Goal: Information Seeking & Learning: Learn about a topic

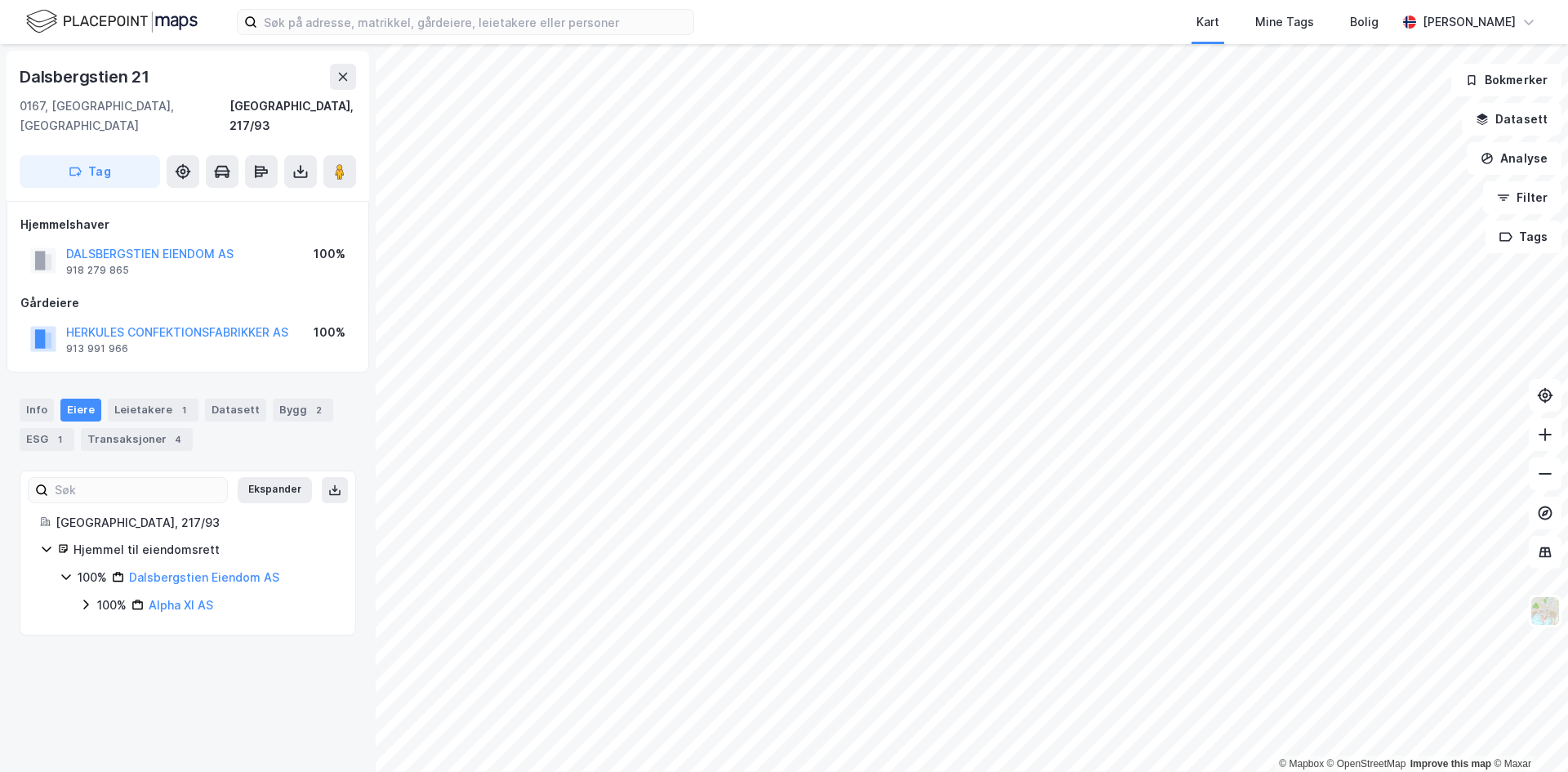
click at [167, 403] on div "Info Eiere Leietakere 1 Datasett Bygg 2 ESG 1 Transaksjoner 4" at bounding box center [188, 425] width 337 height 52
click at [148, 399] on div "Leietakere 1" at bounding box center [152, 411] width 91 height 23
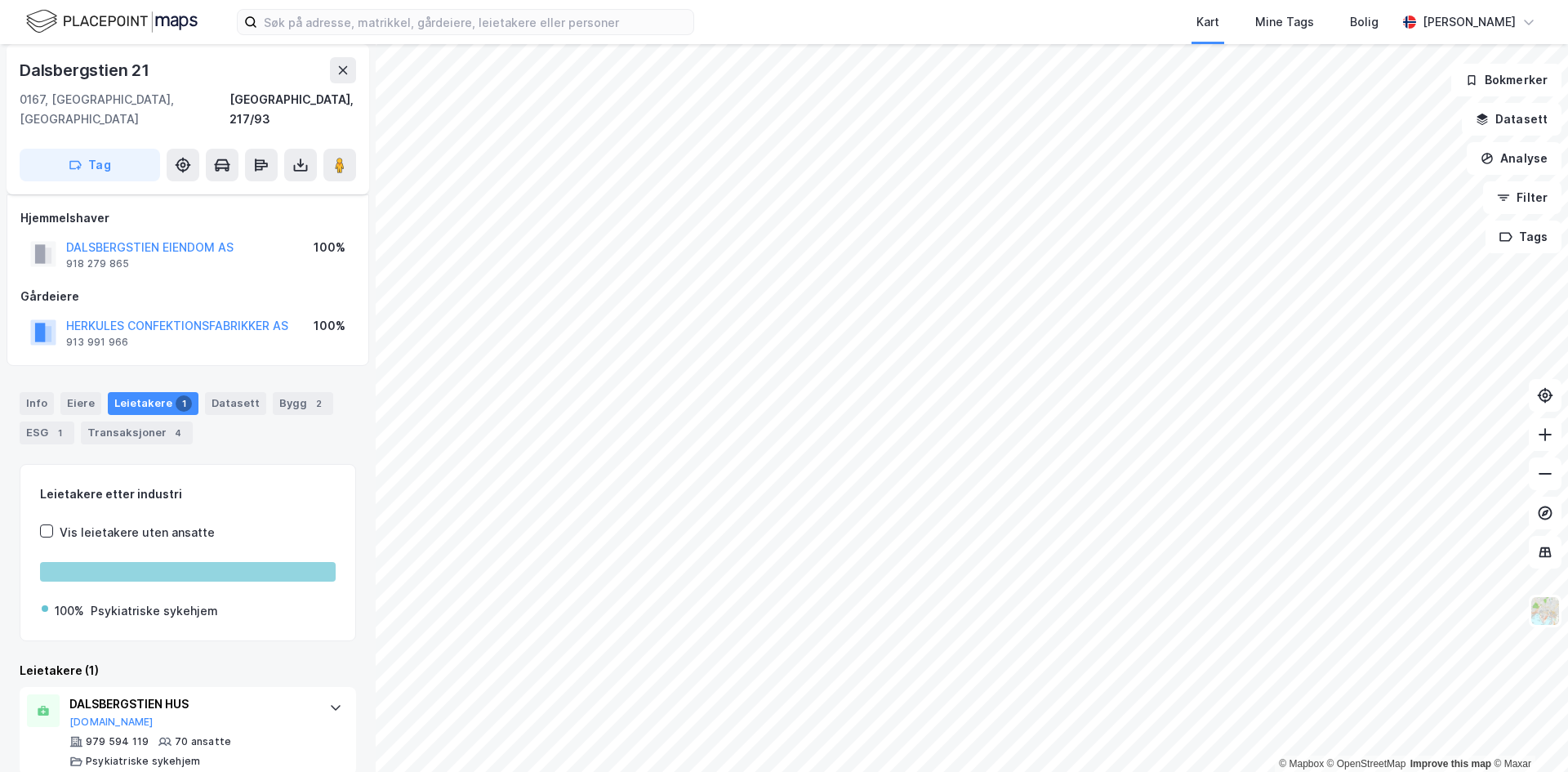
scroll to position [10, 0]
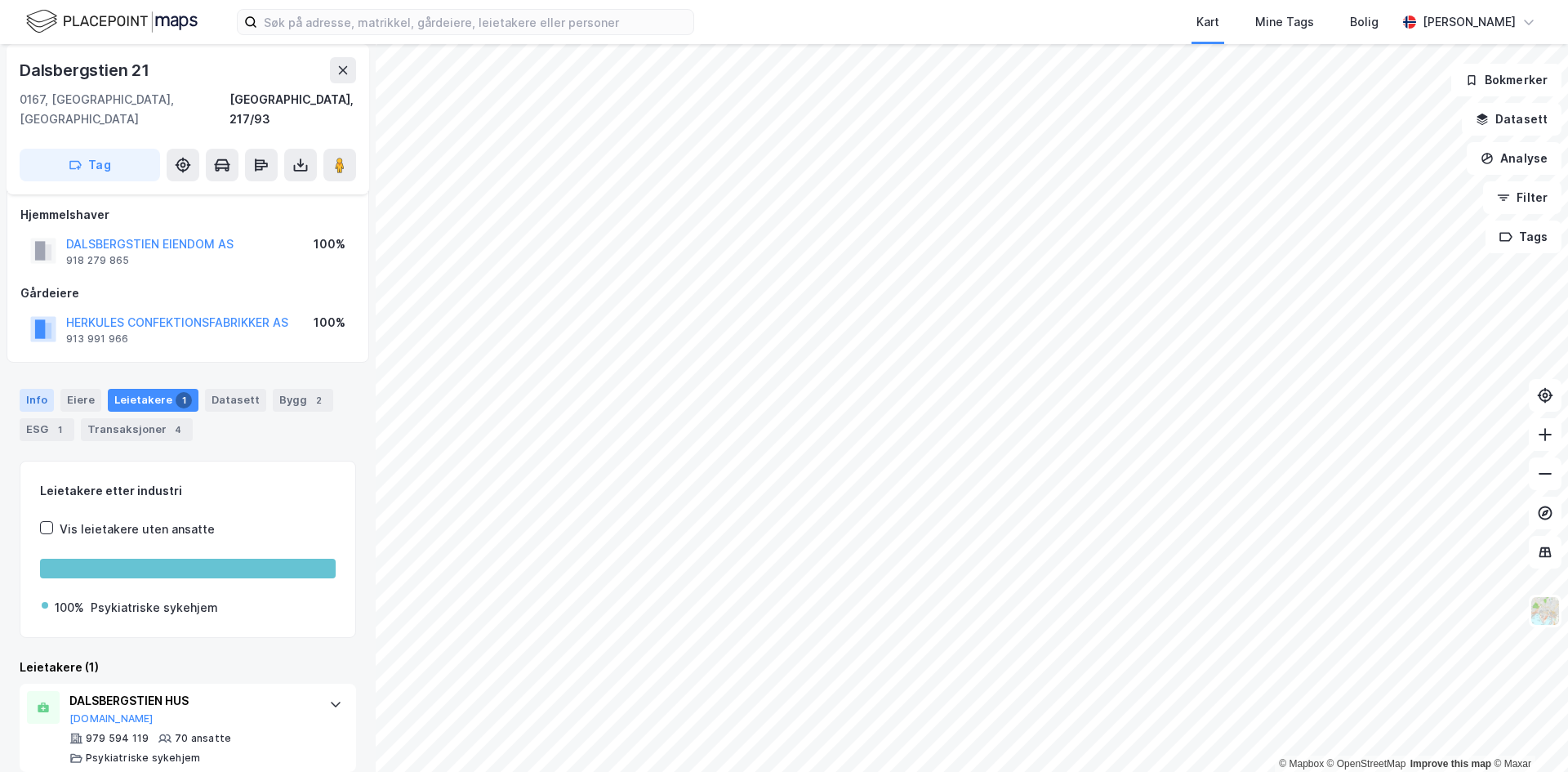
click at [35, 389] on div "Info" at bounding box center [36, 400] width 34 height 23
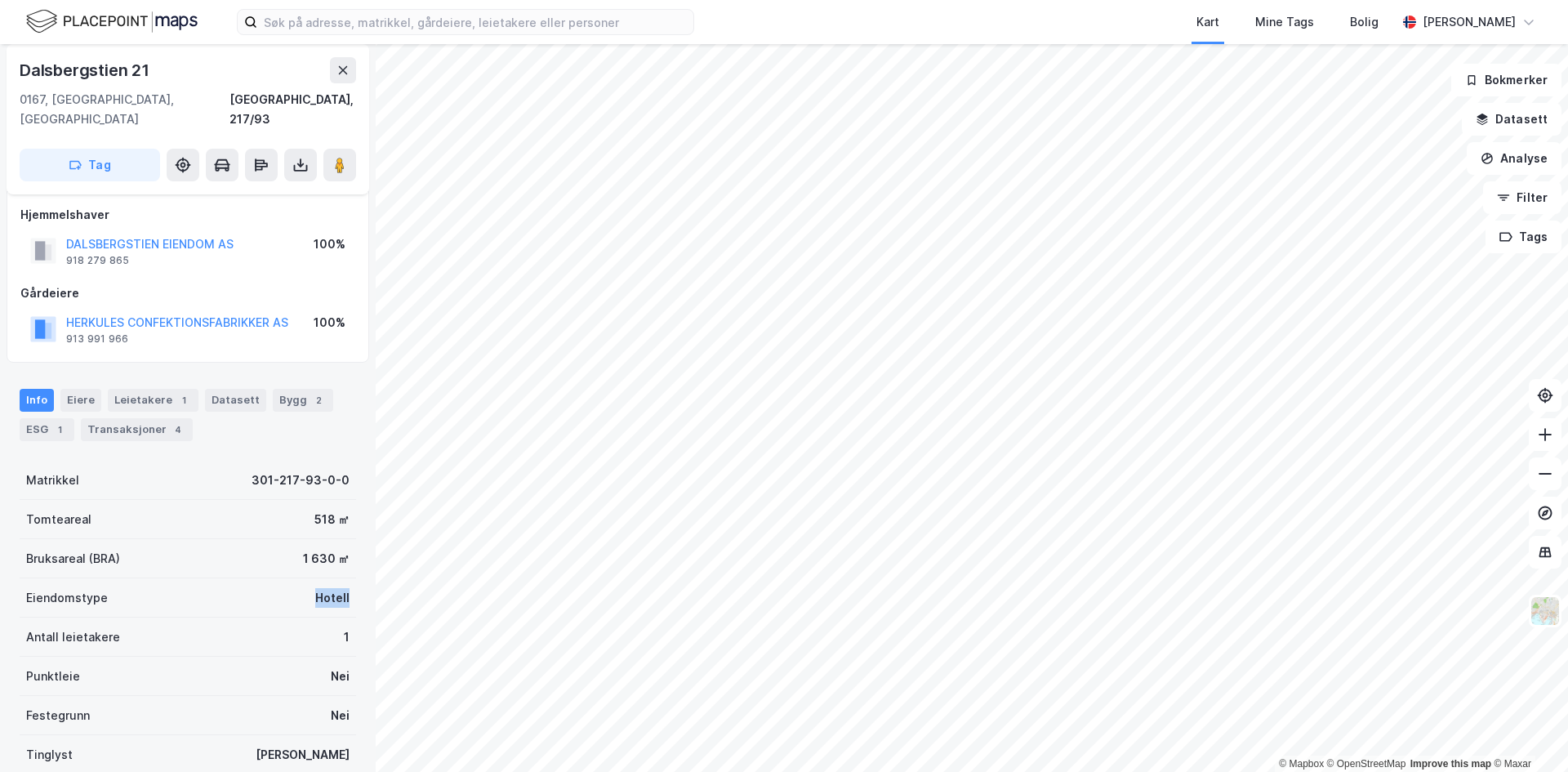
drag, startPoint x: 301, startPoint y: 582, endPoint x: 352, endPoint y: 577, distance: 51.2
click at [352, 577] on div "Dalsbergstien 21 0167, Oslo, Oslo Oslo, 217/93 Tag Hjemmelshaver DALSBERGSTIEN …" at bounding box center [188, 408] width 376 height 728
click at [337, 68] on icon at bounding box center [343, 70] width 13 height 13
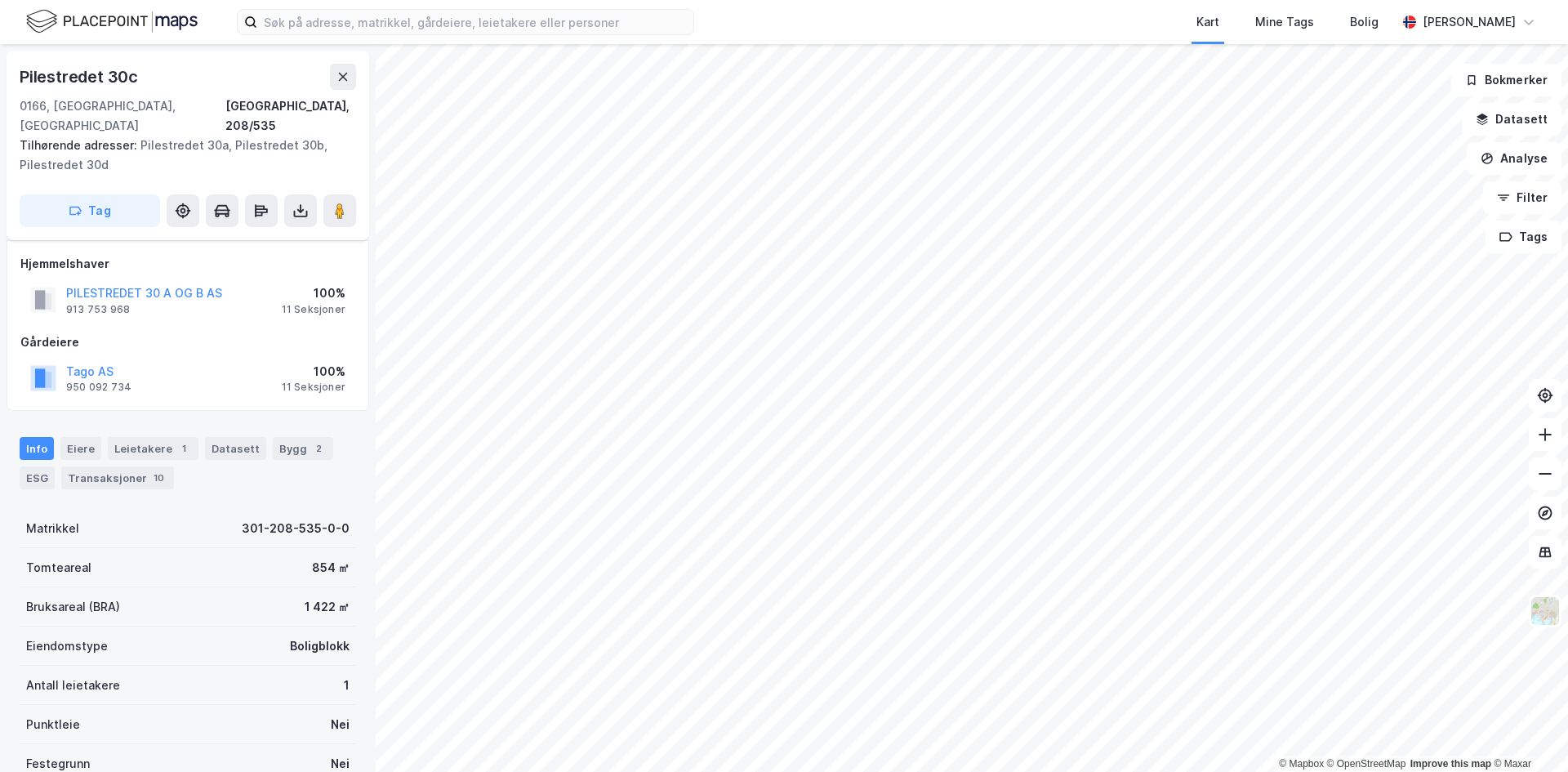
scroll to position [10, 0]
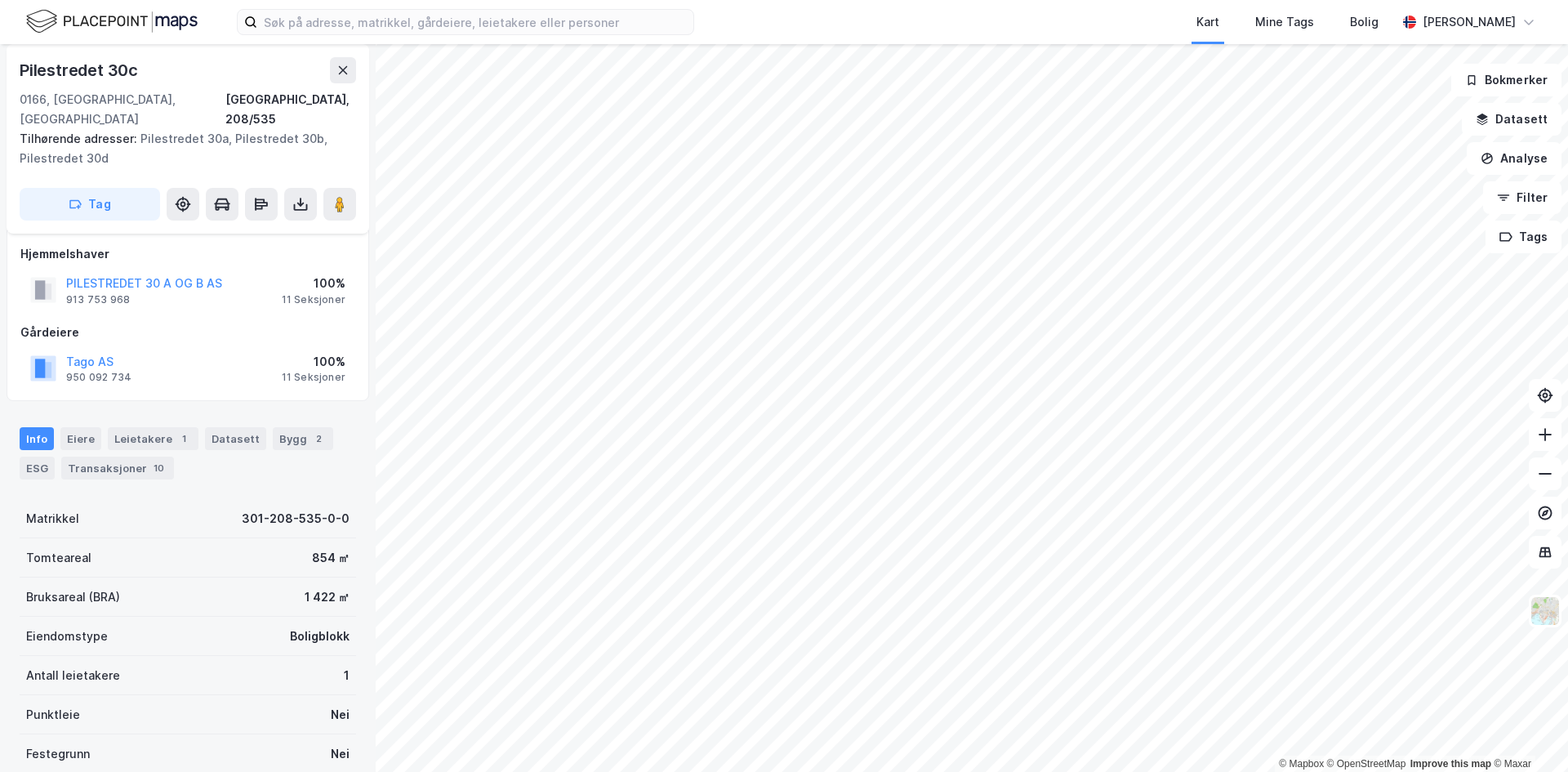
click at [128, 427] on div "Leietakere 1" at bounding box center [152, 439] width 91 height 23
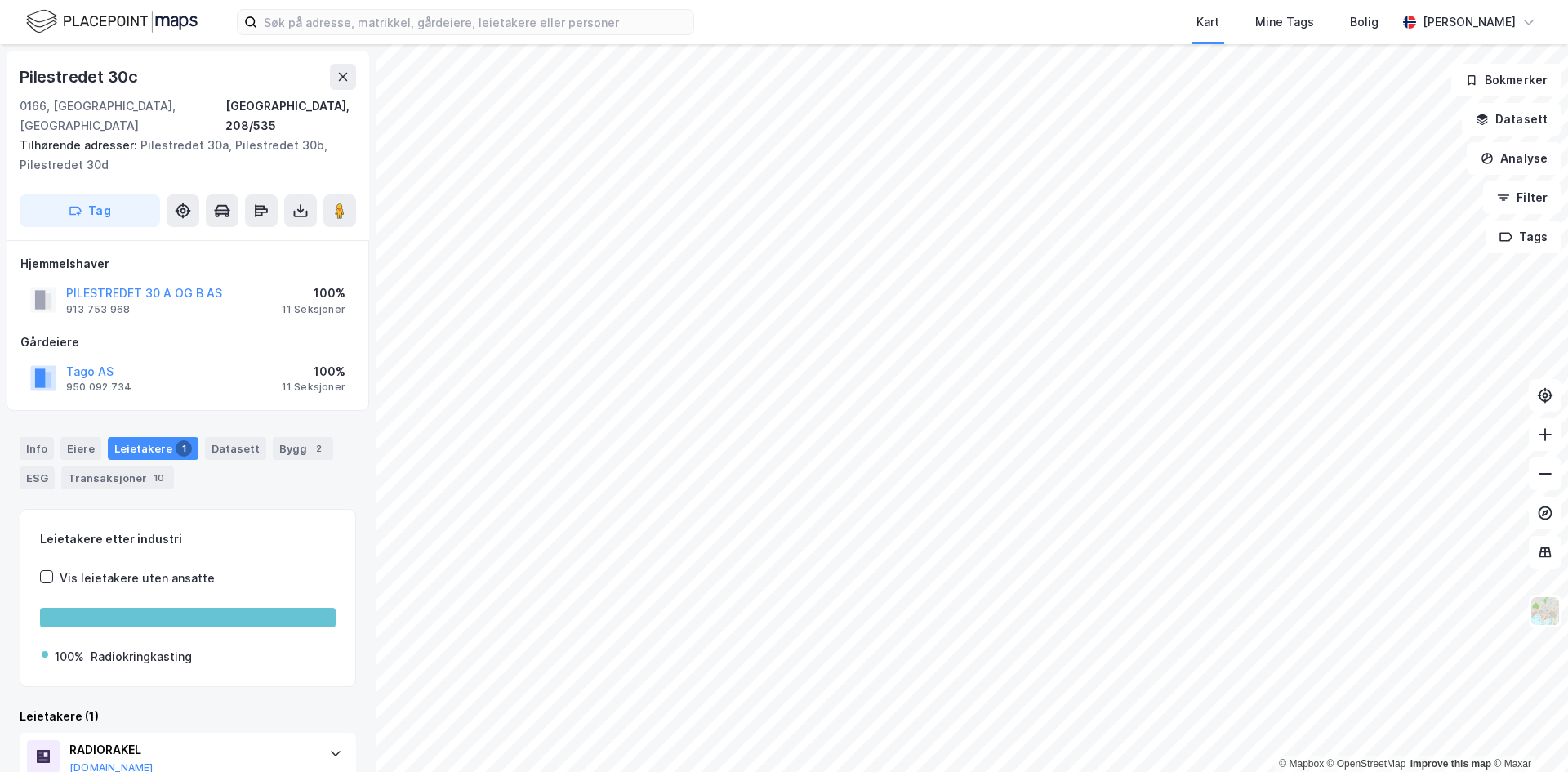
click at [1006, 771] on html "Kart Mine Tags Bolig Håvard Skaland © Mapbox © OpenStreetMap Improve this map ©…" at bounding box center [784, 386] width 1568 height 772
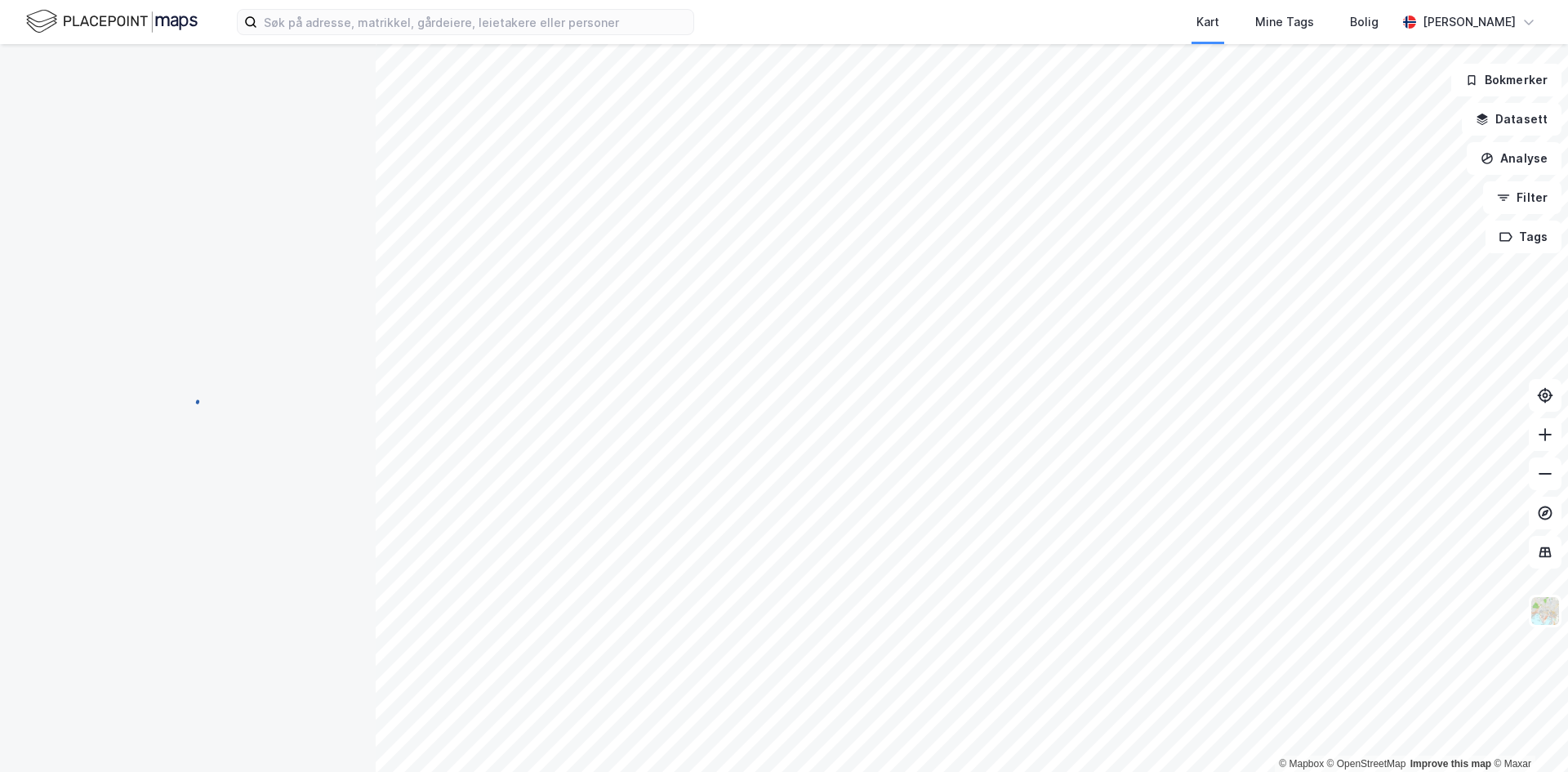
scroll to position [1, 0]
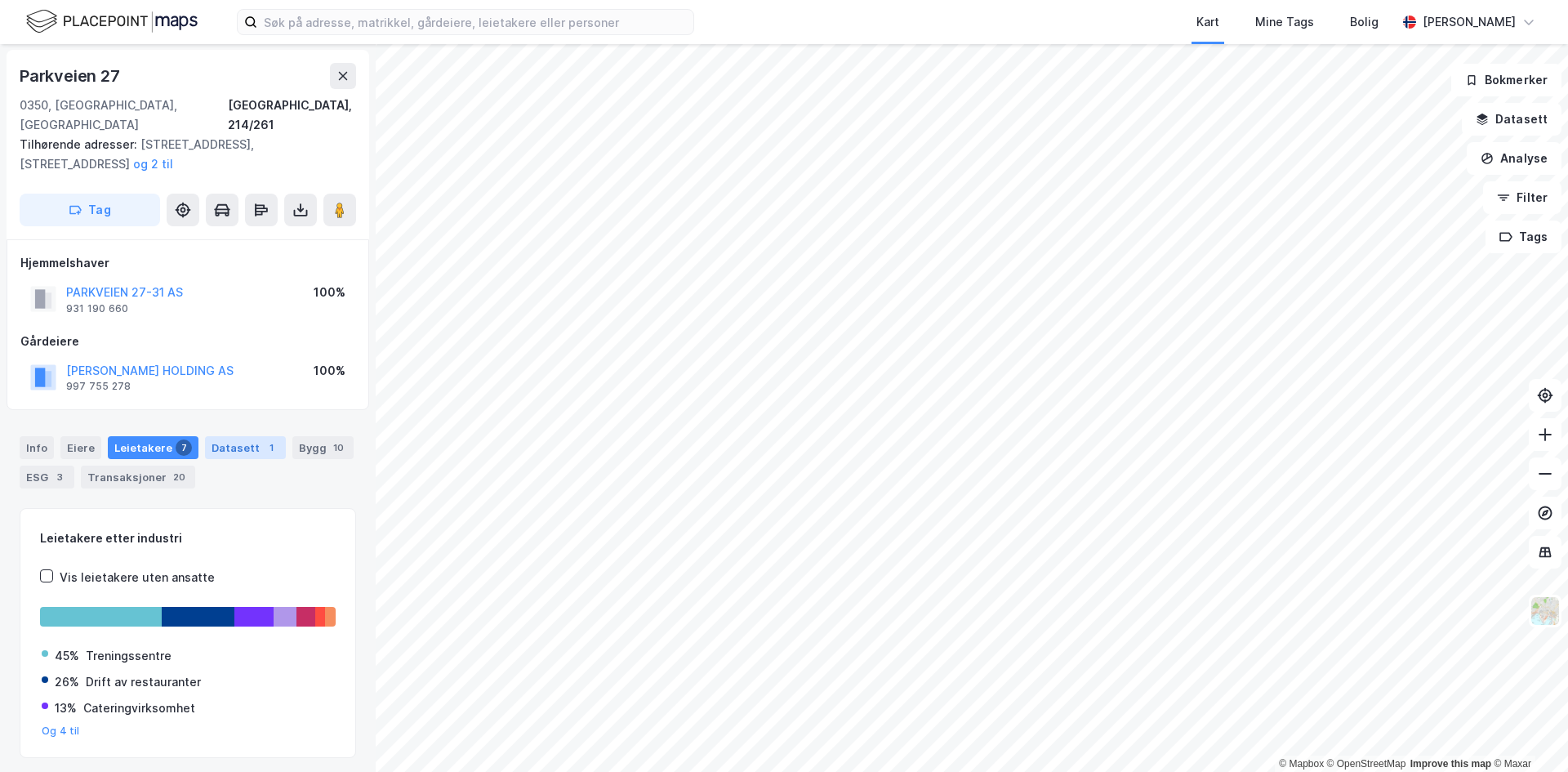
click at [211, 437] on div "Datasett 1" at bounding box center [246, 448] width 81 height 23
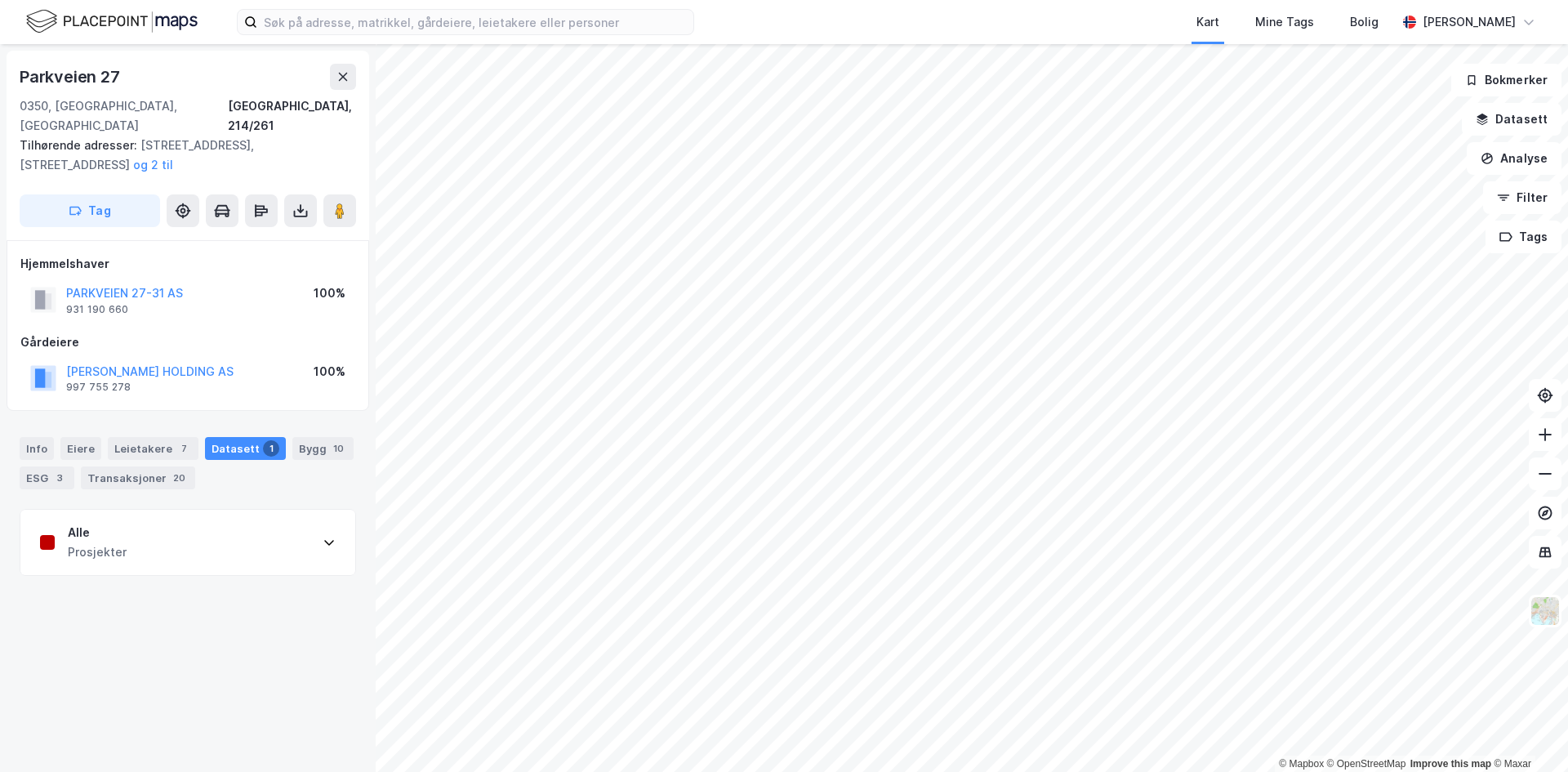
click at [115, 543] on div "Prosjekter" at bounding box center [97, 553] width 59 height 19
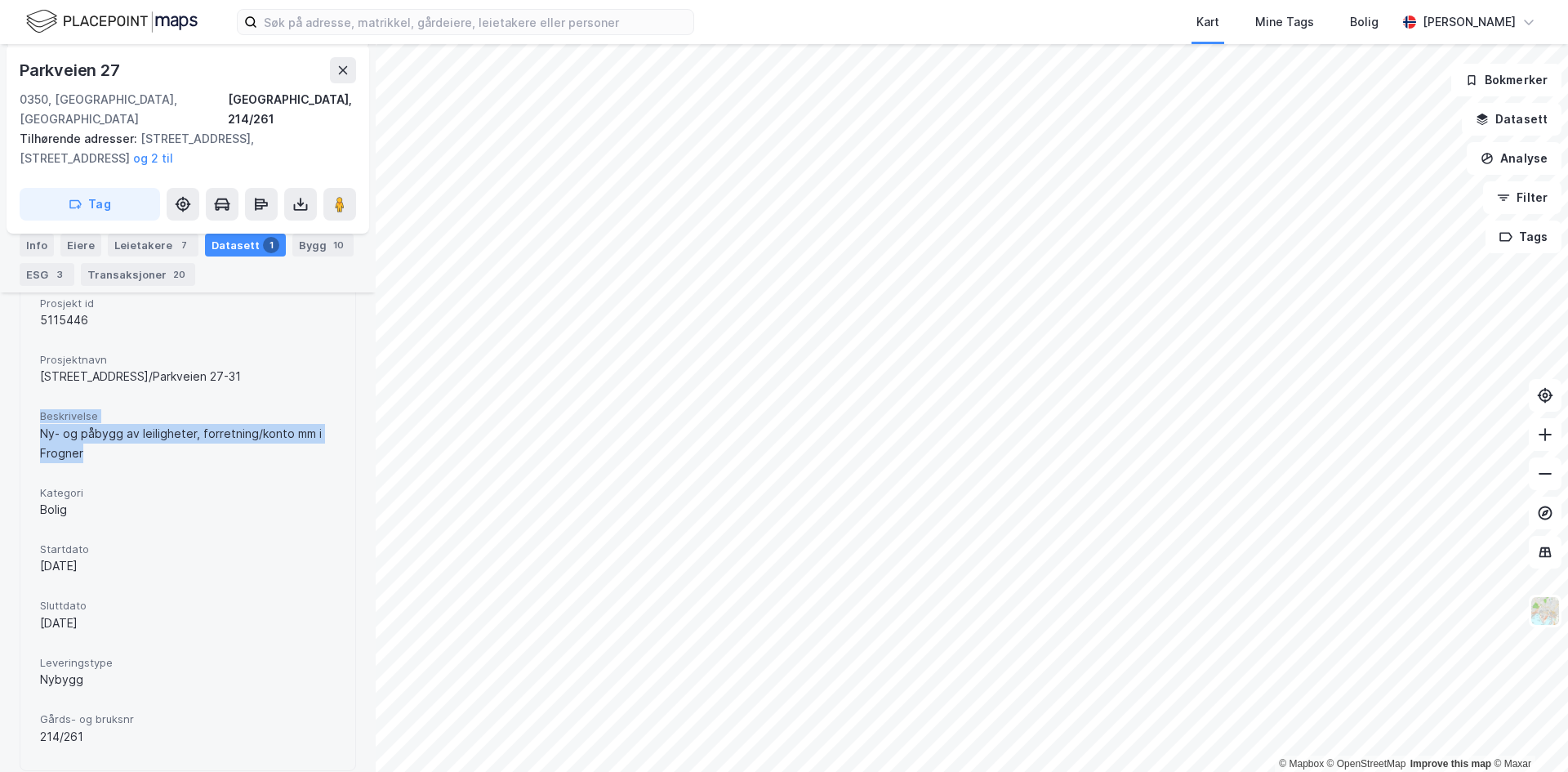
drag, startPoint x: 41, startPoint y: 397, endPoint x: 134, endPoint y: 457, distance: 110.7
click at [133, 457] on div "Cadastrekey 301-214-261-0-0 Prosjekt id 5115446 Prosjektnavn Uranienborgveien 5…" at bounding box center [188, 493] width 296 height 516
click at [134, 457] on div "Cadastrekey 301-214-261-0-0 Prosjekt id 5115446 Prosjektnavn Uranienborgveien 5…" at bounding box center [188, 493] width 296 height 516
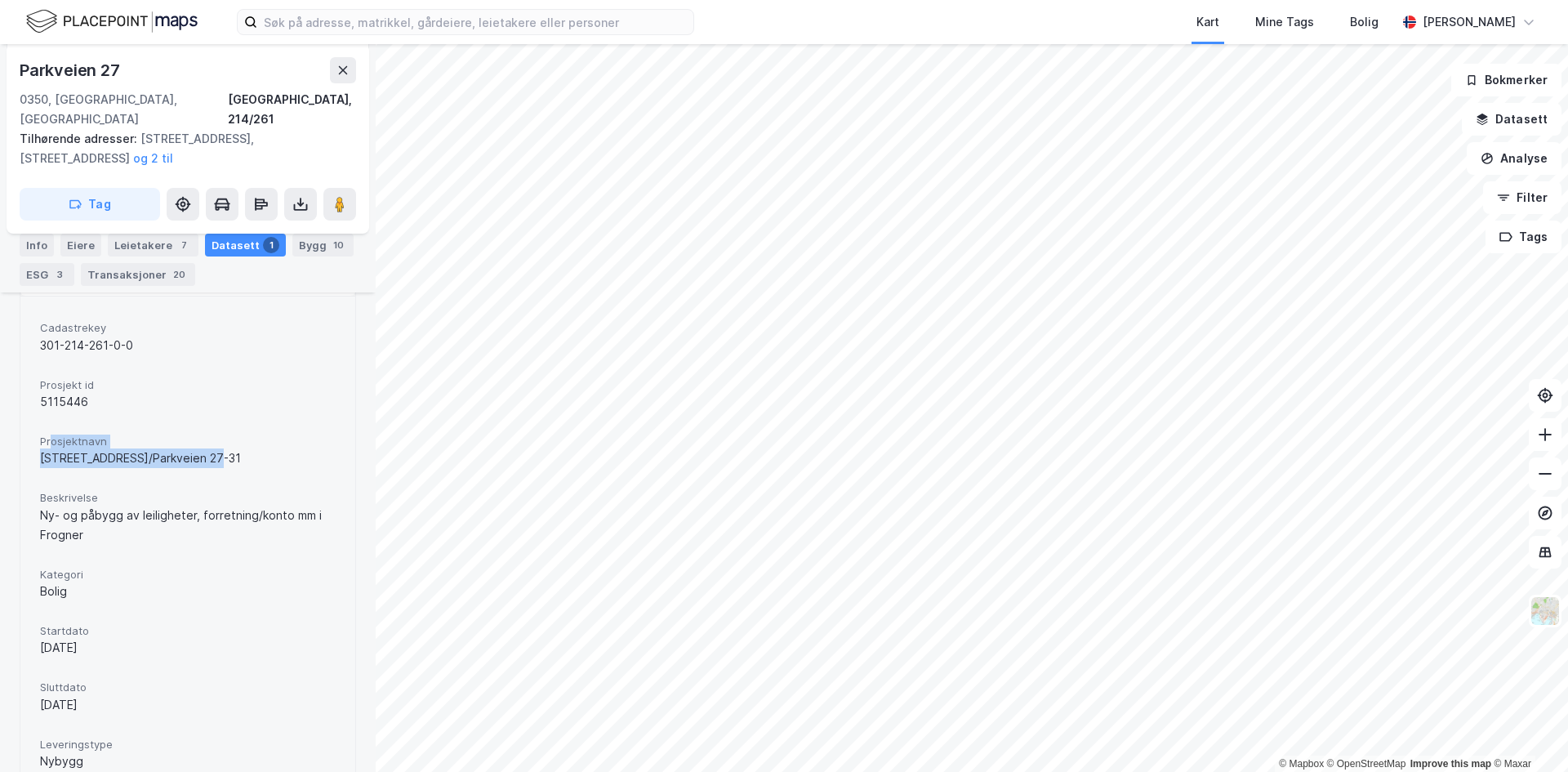
click at [253, 438] on div "Prosjektnavn Uranienborgveien 5/Parkveien 27-31" at bounding box center [188, 451] width 296 height 43
click at [253, 449] on div "Uranienborgveien 5/Parkveien 27-31" at bounding box center [188, 458] width 296 height 19
click at [340, 78] on button at bounding box center [344, 71] width 26 height 26
